Goal: Task Accomplishment & Management: Manage account settings

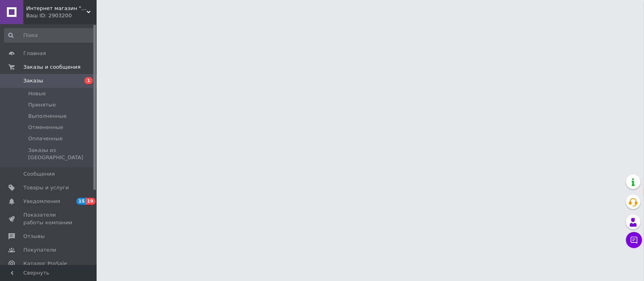
select select "ru"
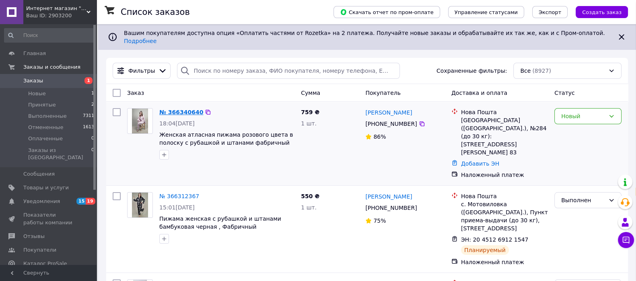
click at [185, 115] on link "№ 366340640" at bounding box center [181, 112] width 44 height 6
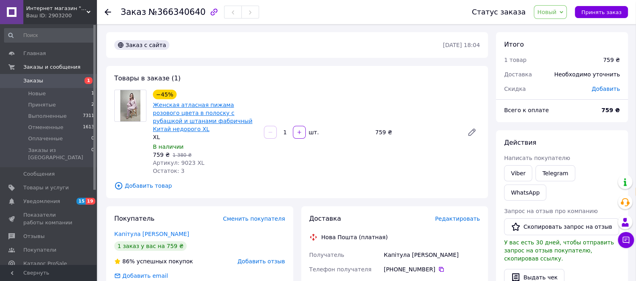
drag, startPoint x: 191, startPoint y: 145, endPoint x: 188, endPoint y: 116, distance: 28.7
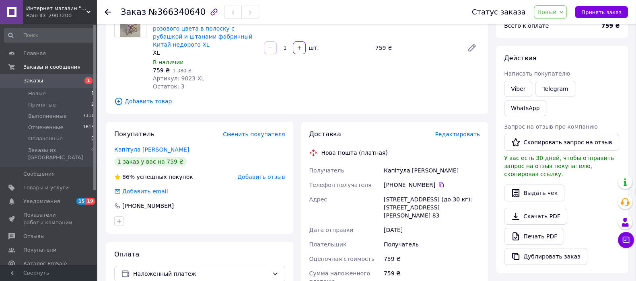
scroll to position [151, 0]
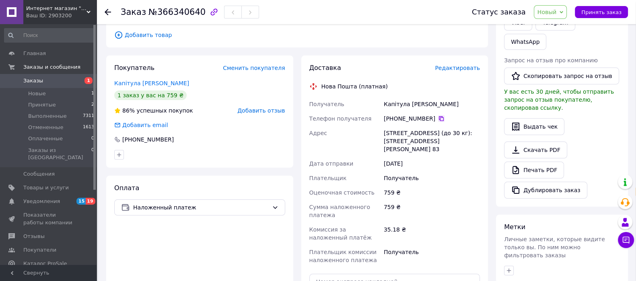
click at [444, 122] on icon at bounding box center [441, 118] width 6 height 6
click at [168, 12] on span "№366340640" at bounding box center [176, 12] width 57 height 10
copy span "366340640"
click at [444, 122] on icon at bounding box center [441, 118] width 6 height 6
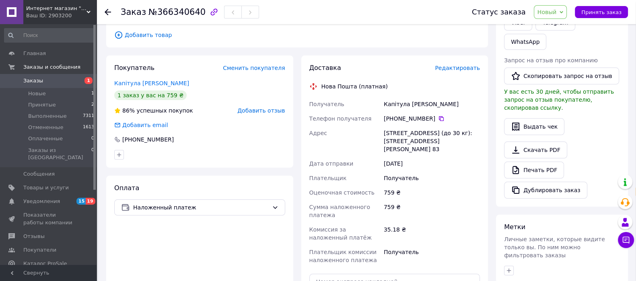
click at [396, 111] on div "Капітула [PERSON_NAME]" at bounding box center [431, 104] width 99 height 14
copy div "Капітула"
click at [472, 156] on div "[STREET_ADDRESS] (до 30 кг): [STREET_ADDRESS][PERSON_NAME] 83" at bounding box center [431, 141] width 99 height 31
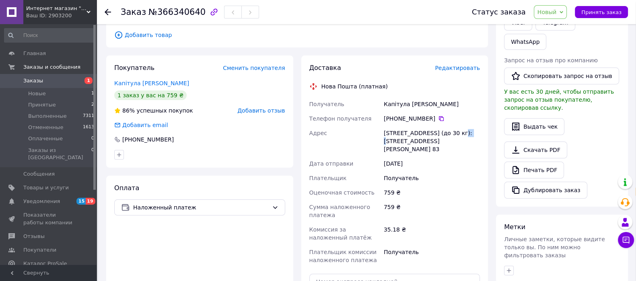
copy div "284"
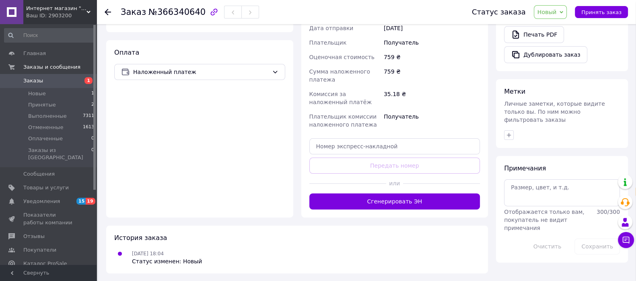
scroll to position [302, 0]
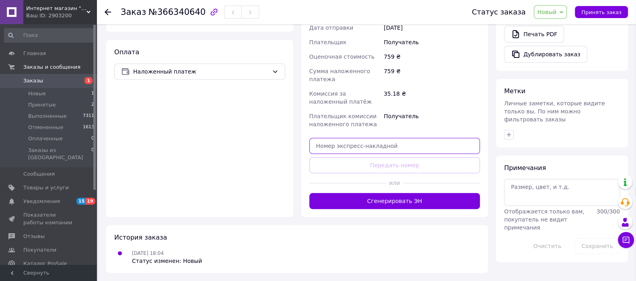
click at [380, 154] on input "text" at bounding box center [394, 146] width 171 height 16
paste input "20451269221740"
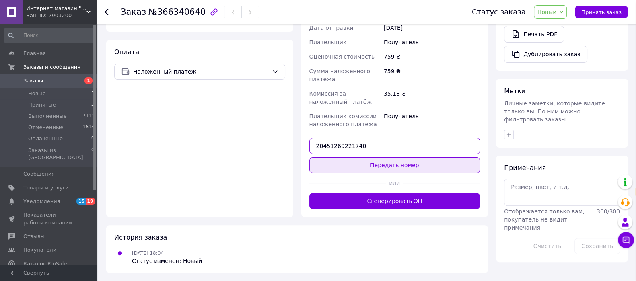
type input "20451269221740"
click at [383, 173] on button "Передать номер" at bounding box center [394, 165] width 171 height 16
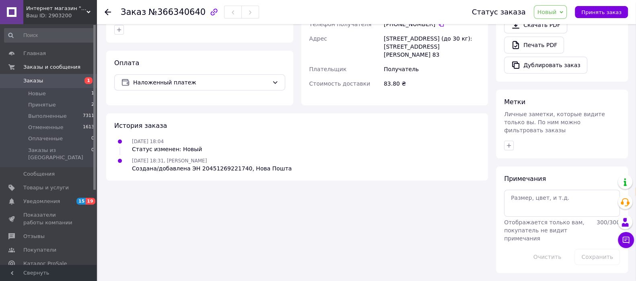
click at [548, 17] on span "Новый" at bounding box center [550, 12] width 33 height 14
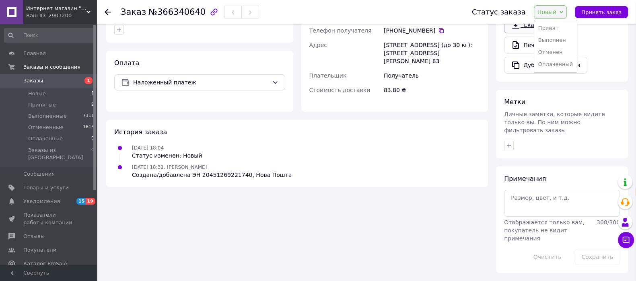
click at [553, 42] on li "Выполнен" at bounding box center [555, 40] width 43 height 12
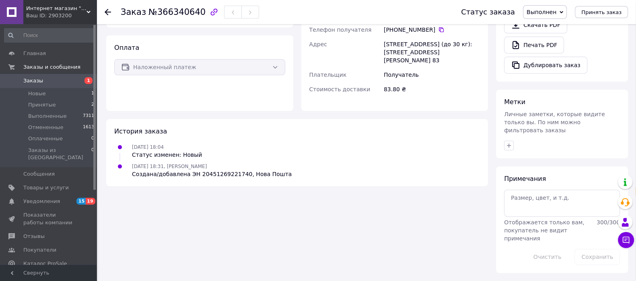
scroll to position [268, 0]
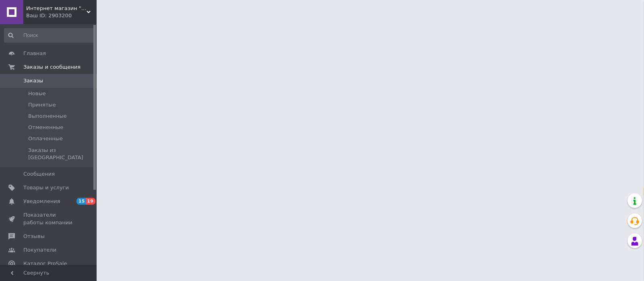
select select "ru"
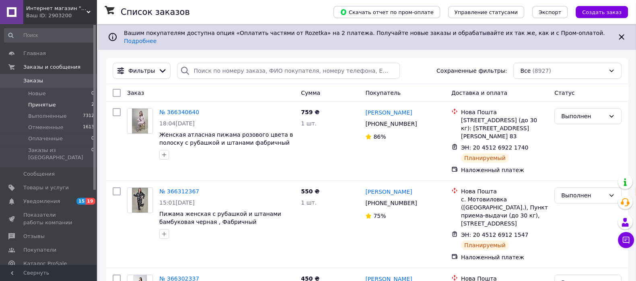
click at [49, 109] on li "Принятые 2" at bounding box center [49, 104] width 99 height 11
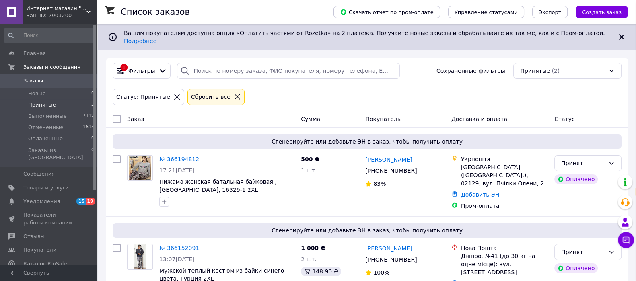
scroll to position [70, 0]
